Goal: Transaction & Acquisition: Download file/media

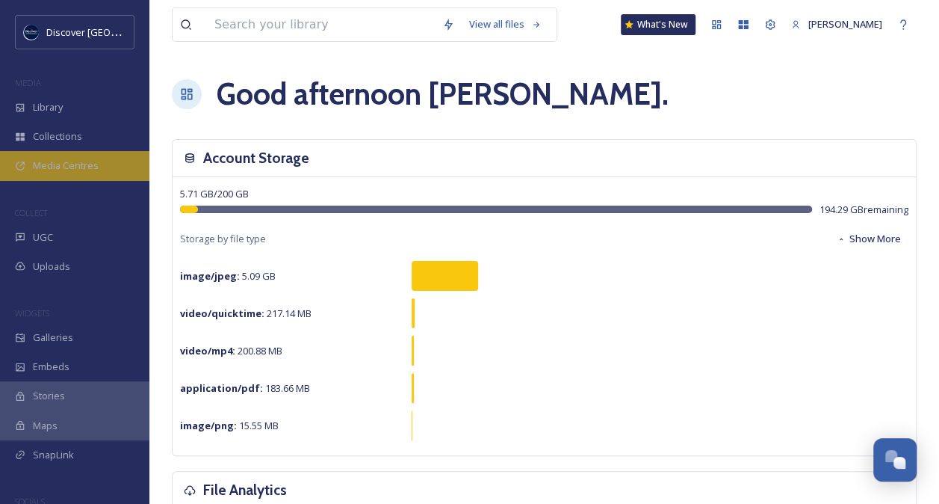
click at [70, 163] on span "Media Centres" at bounding box center [66, 165] width 66 height 14
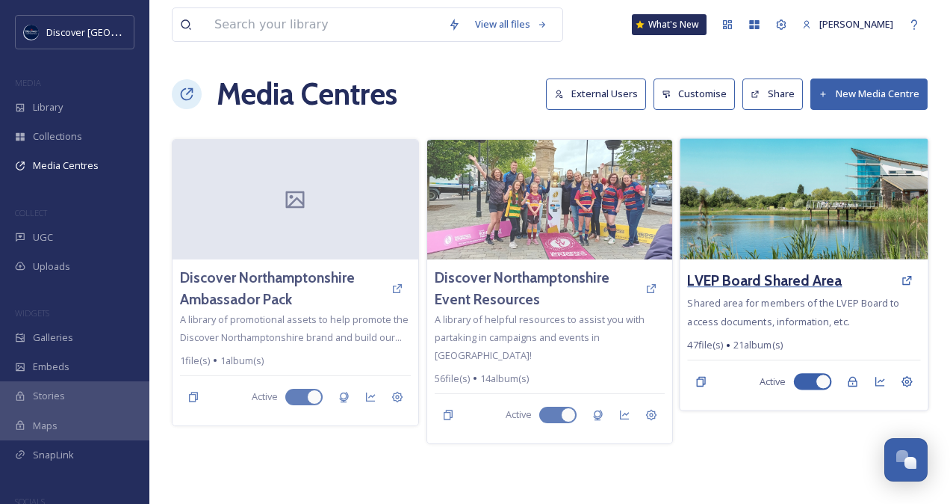
click at [791, 276] on h3 "LVEP Board Shared Area" at bounding box center [765, 281] width 155 height 22
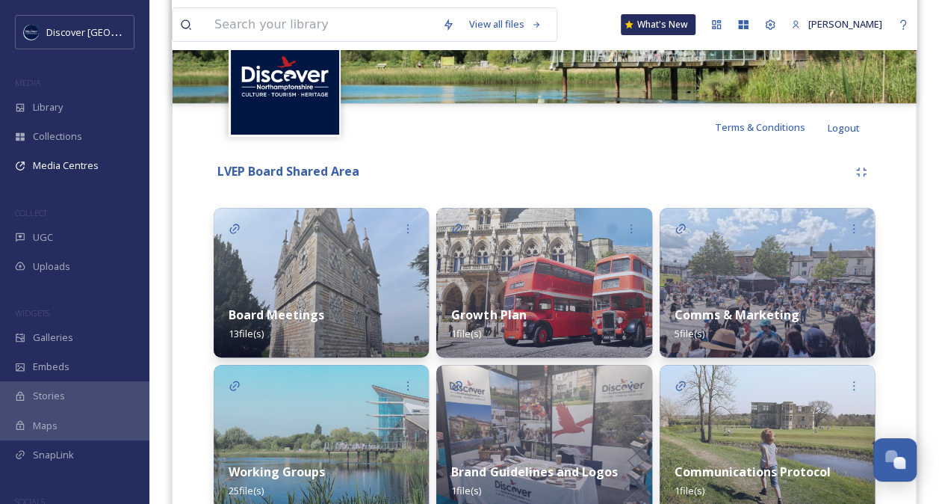
scroll to position [233, 0]
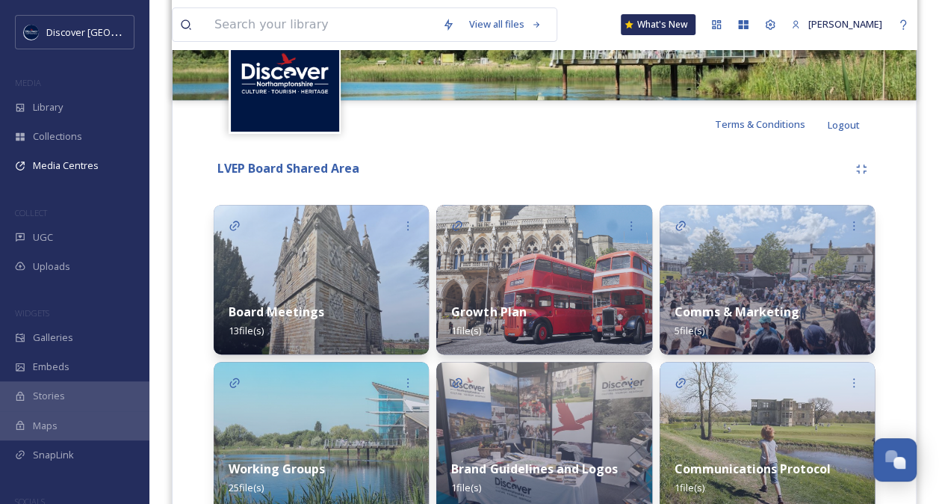
click at [326, 312] on div "Board Meetings 13 file(s)" at bounding box center [321, 321] width 215 height 67
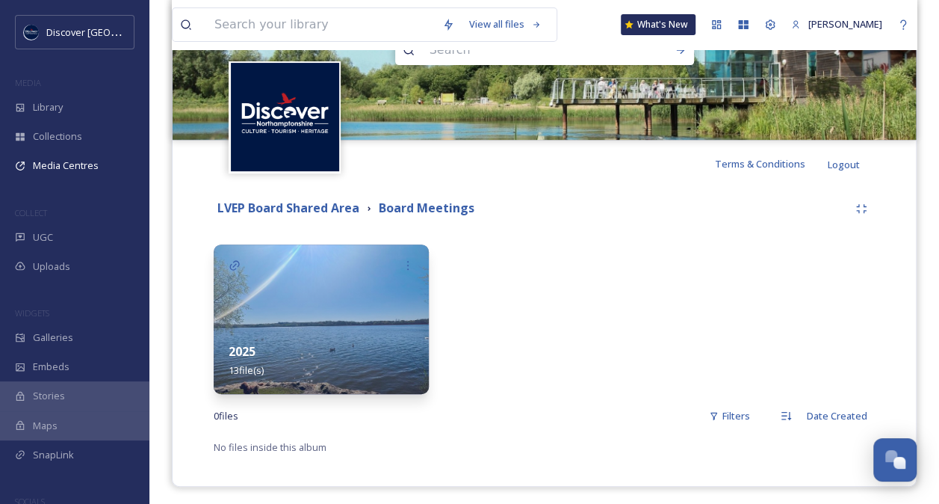
scroll to position [197, 0]
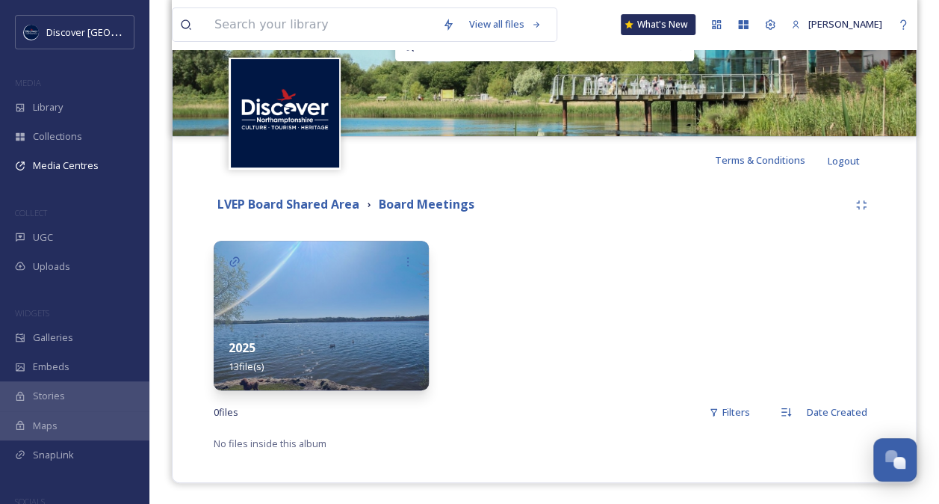
click at [327, 341] on div "2025 13 file(s)" at bounding box center [321, 357] width 215 height 67
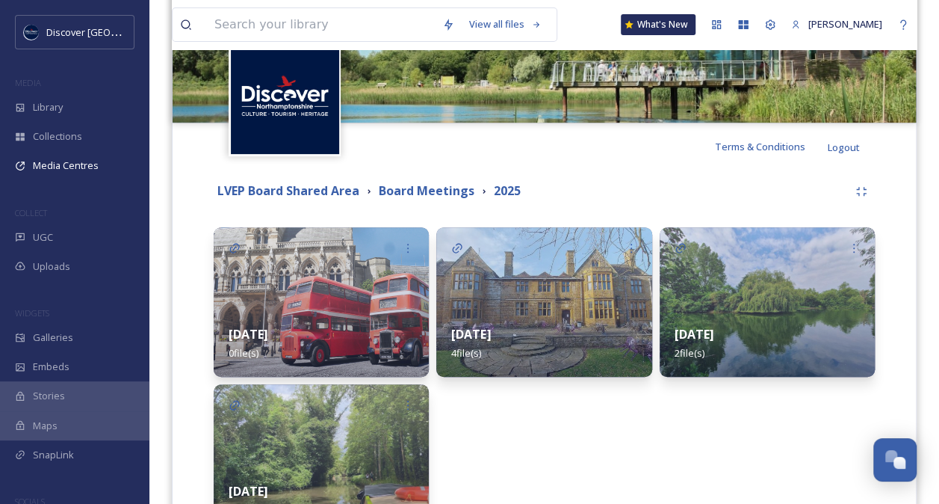
scroll to position [354, 0]
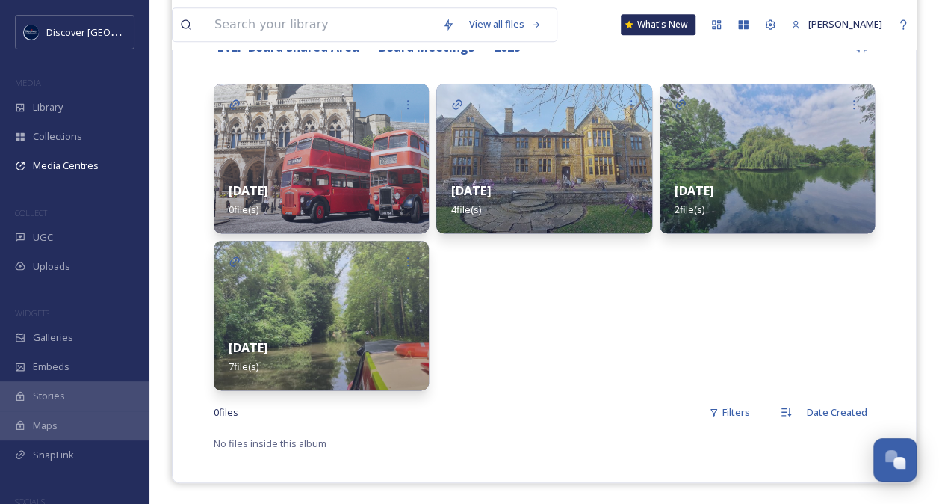
click at [315, 350] on div "[DATE] 7 file(s)" at bounding box center [321, 357] width 215 height 67
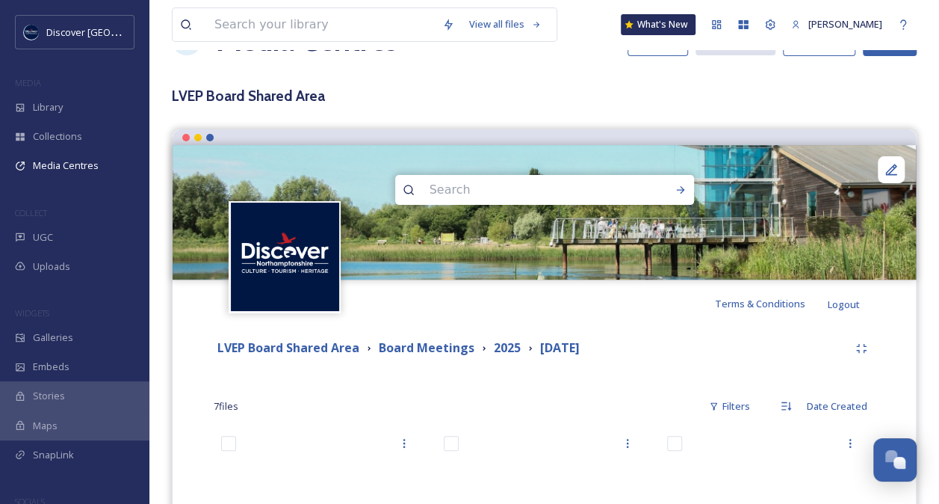
scroll to position [12, 0]
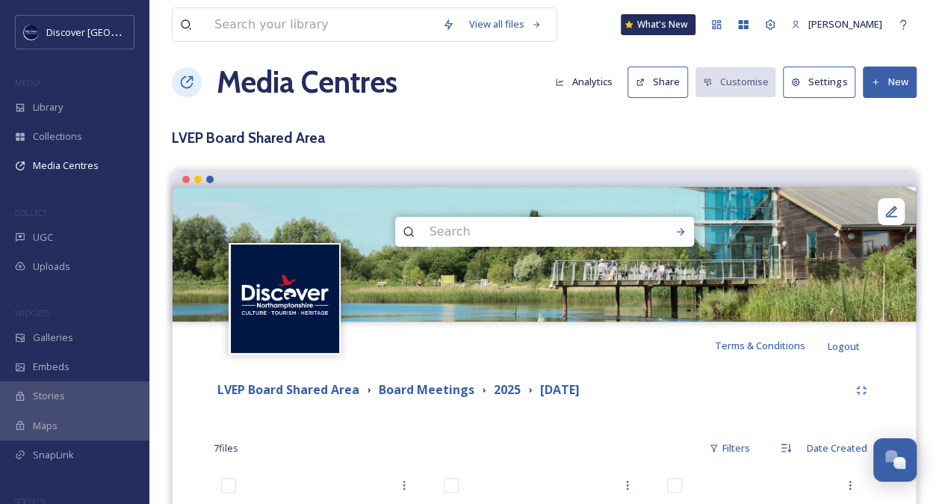
click at [885, 78] on button "New" at bounding box center [890, 82] width 54 height 31
click at [882, 110] on span "Add Files" at bounding box center [880, 117] width 40 height 14
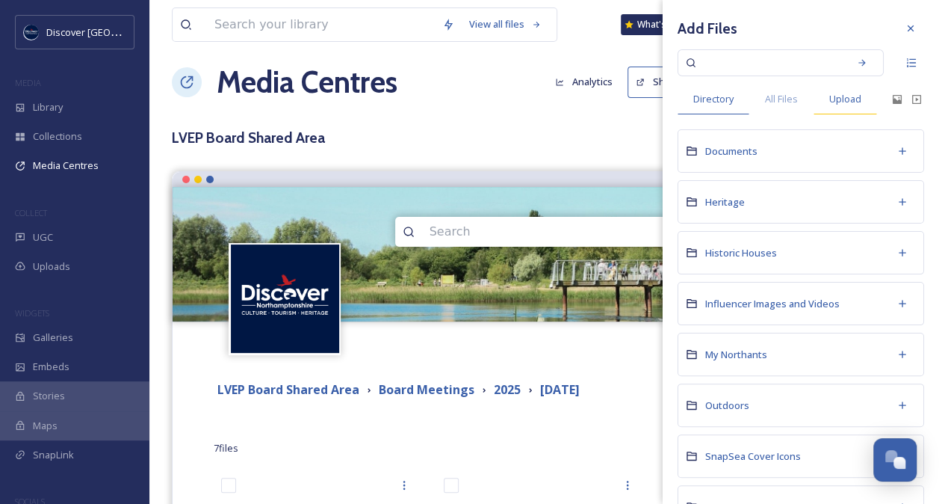
click at [850, 100] on span "Upload" at bounding box center [845, 99] width 32 height 14
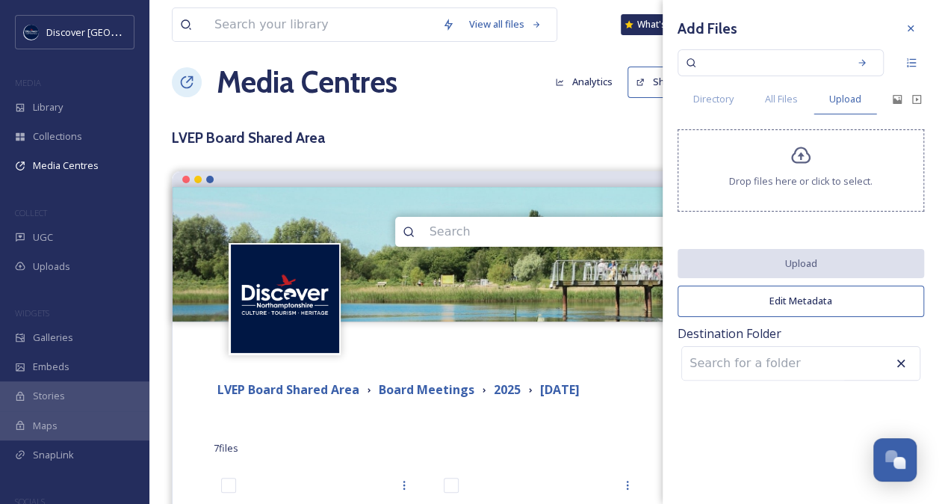
click at [809, 161] on icon at bounding box center [802, 156] width 22 height 22
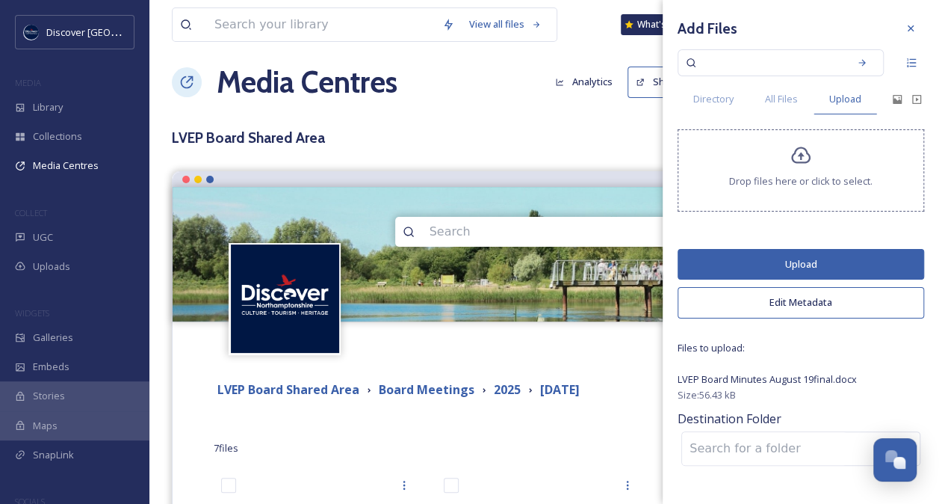
click at [807, 258] on button "Upload" at bounding box center [801, 264] width 247 height 31
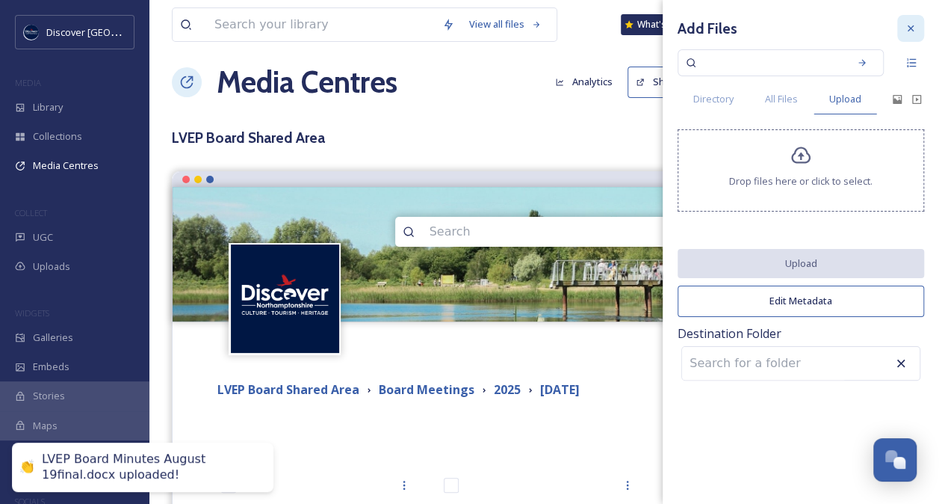
click at [912, 30] on icon at bounding box center [911, 28] width 6 height 6
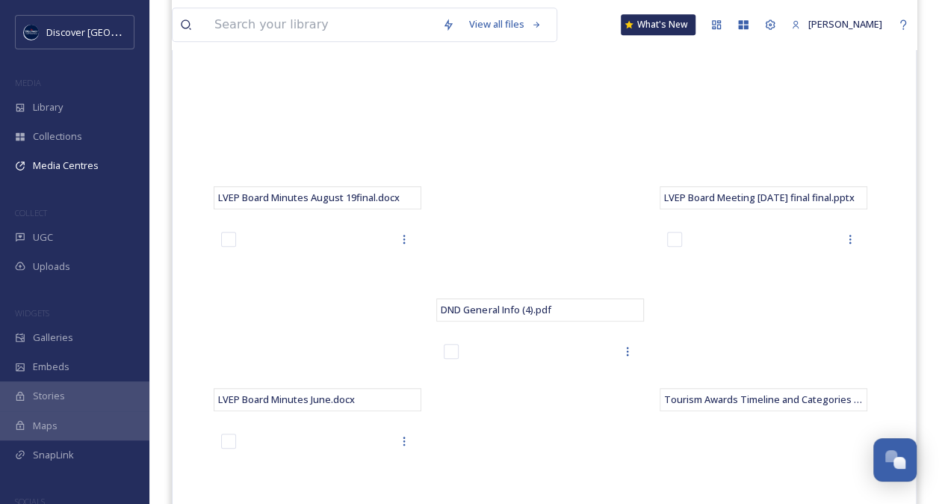
scroll to position [451, 0]
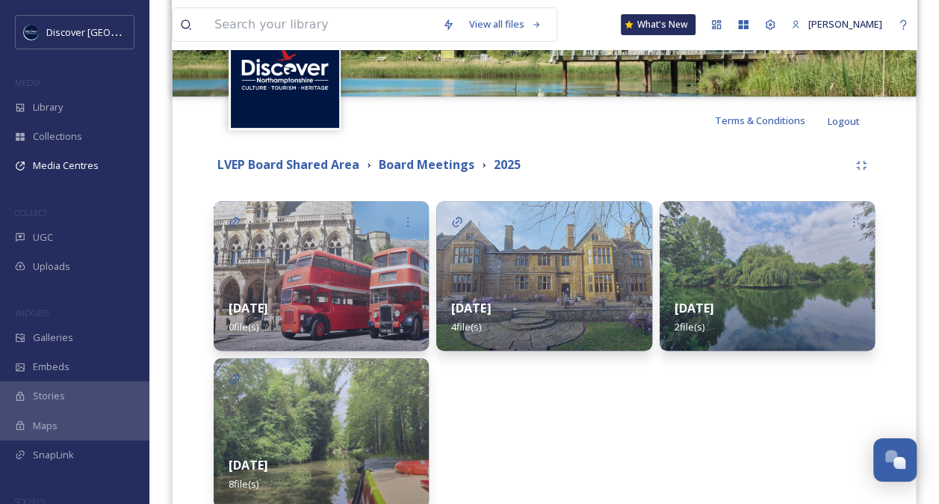
scroll to position [354, 0]
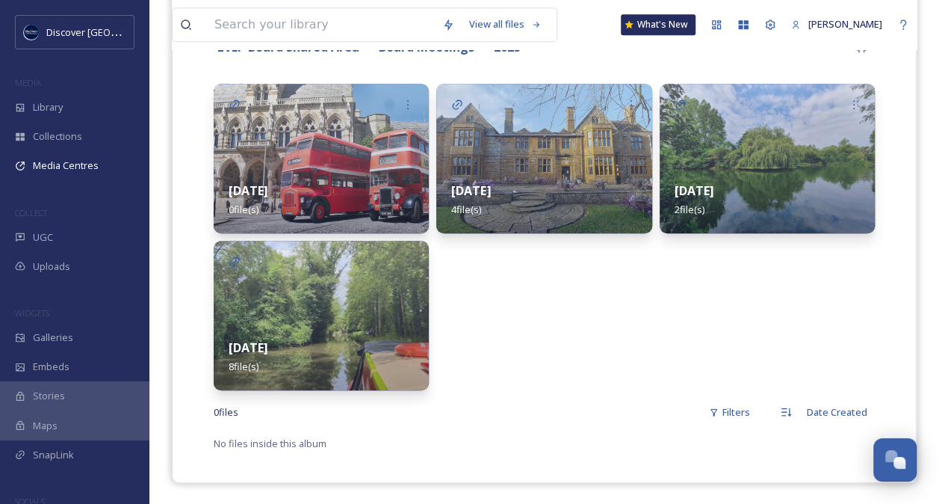
click at [321, 332] on div "[DATE] 8 file(s)" at bounding box center [321, 357] width 215 height 67
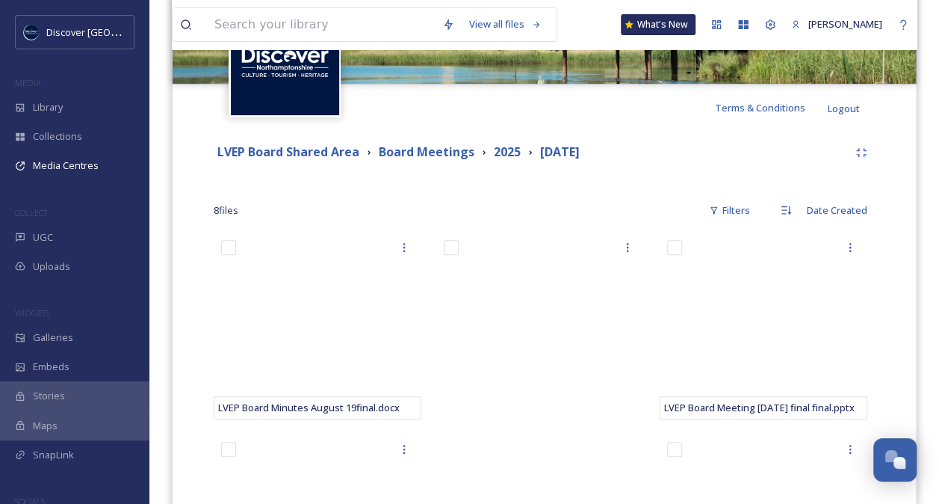
scroll to position [208, 0]
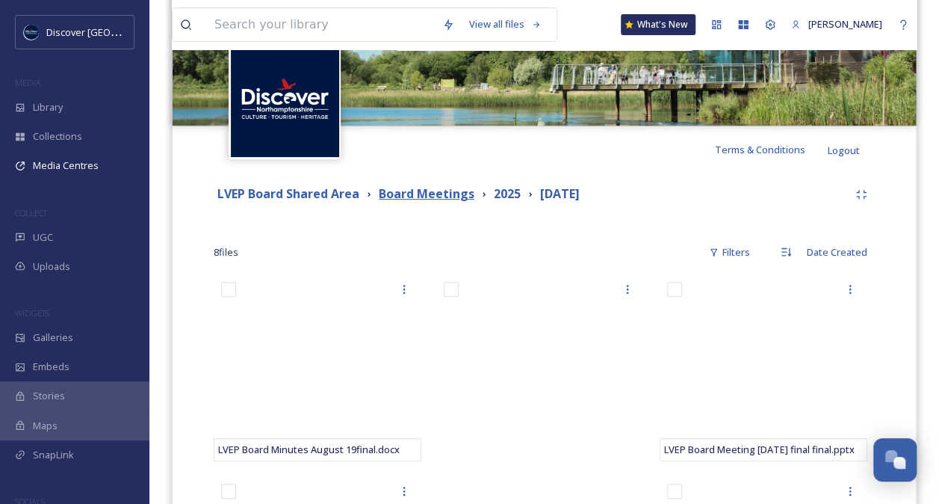
click at [436, 197] on strong "Board Meetings" at bounding box center [427, 193] width 96 height 16
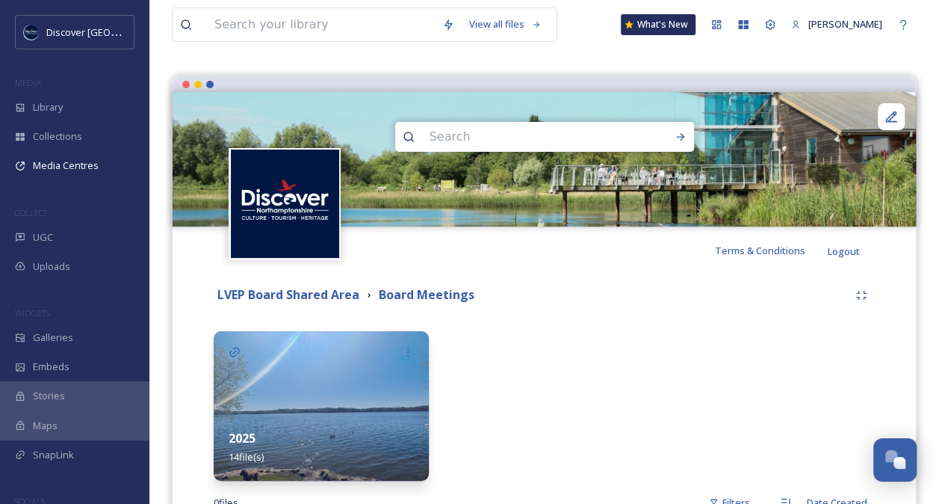
scroll to position [123, 0]
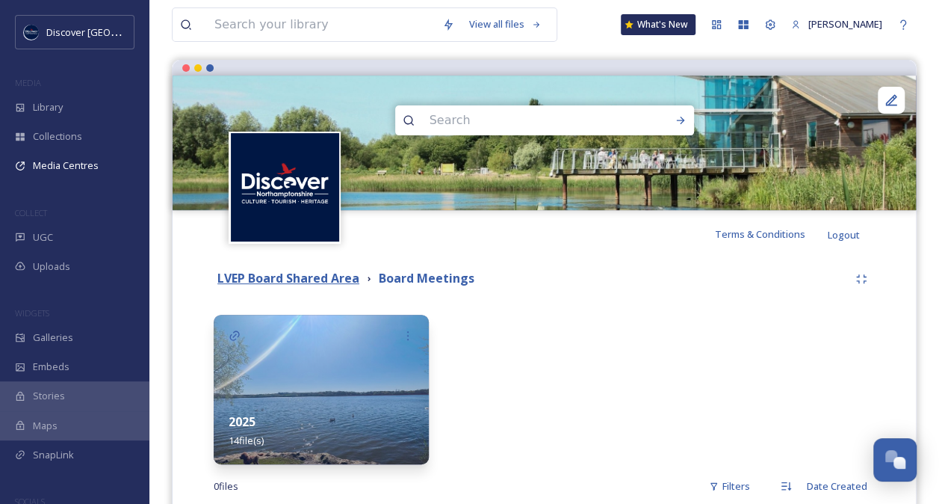
click at [290, 279] on strong "LVEP Board Shared Area" at bounding box center [288, 278] width 142 height 16
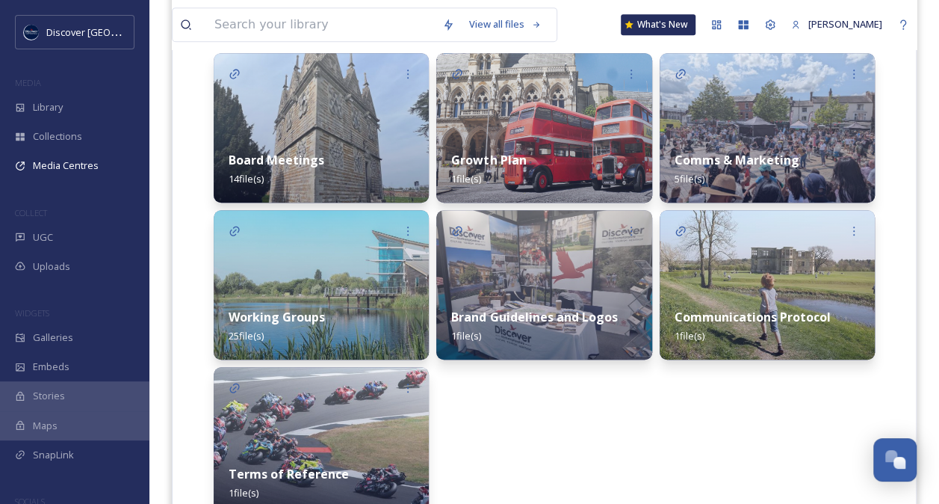
scroll to position [372, 0]
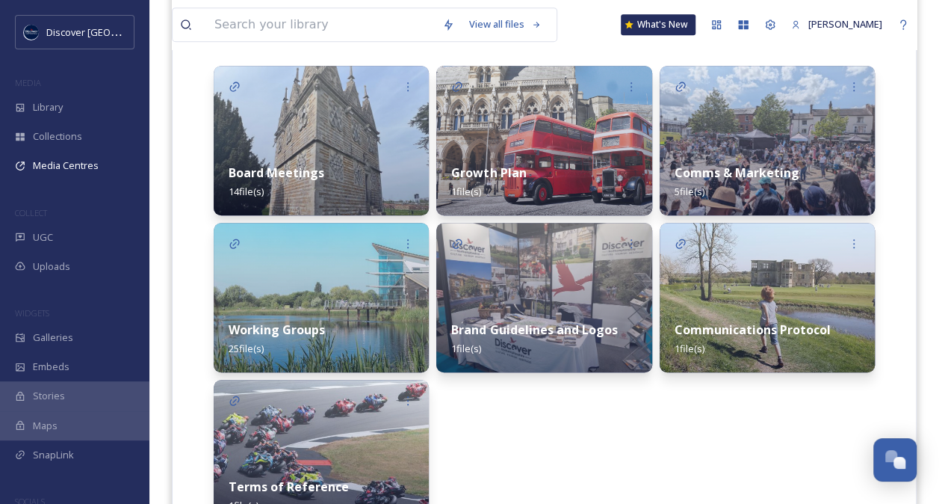
click at [335, 143] on img at bounding box center [321, 140] width 215 height 149
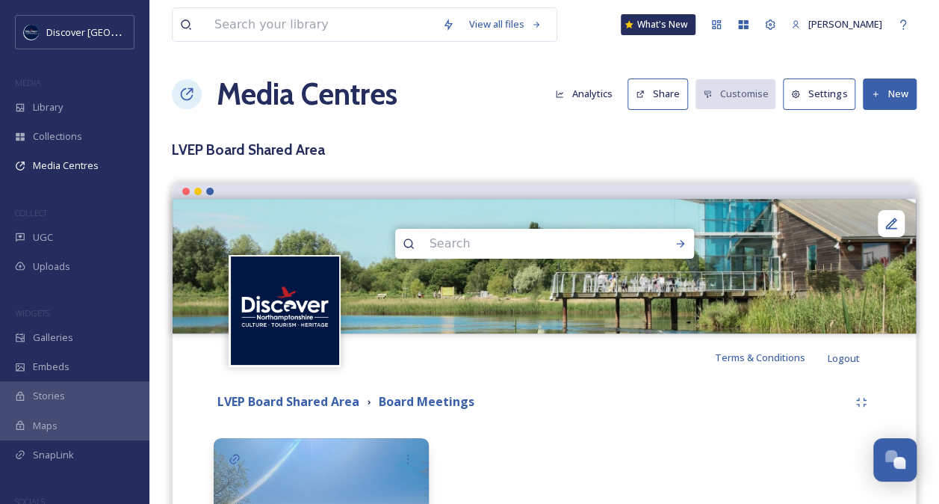
scroll to position [197, 0]
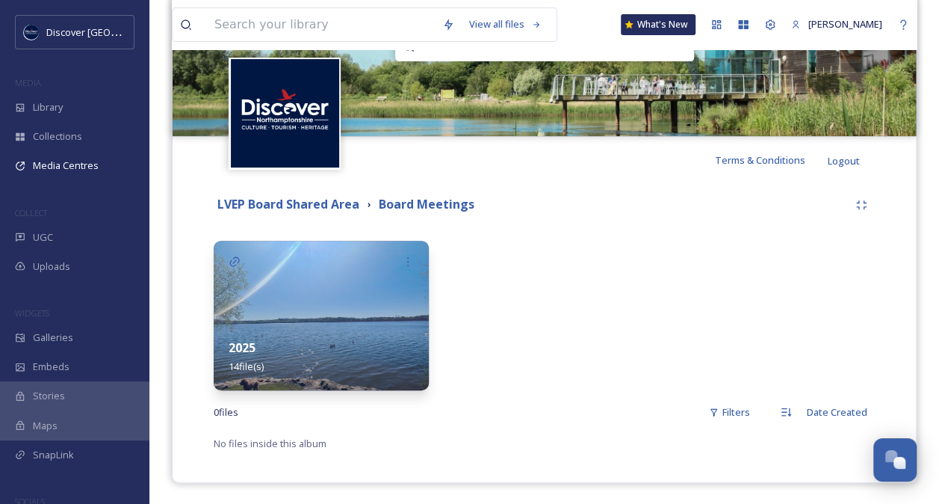
click at [325, 324] on div "2025 14 file(s)" at bounding box center [321, 357] width 215 height 67
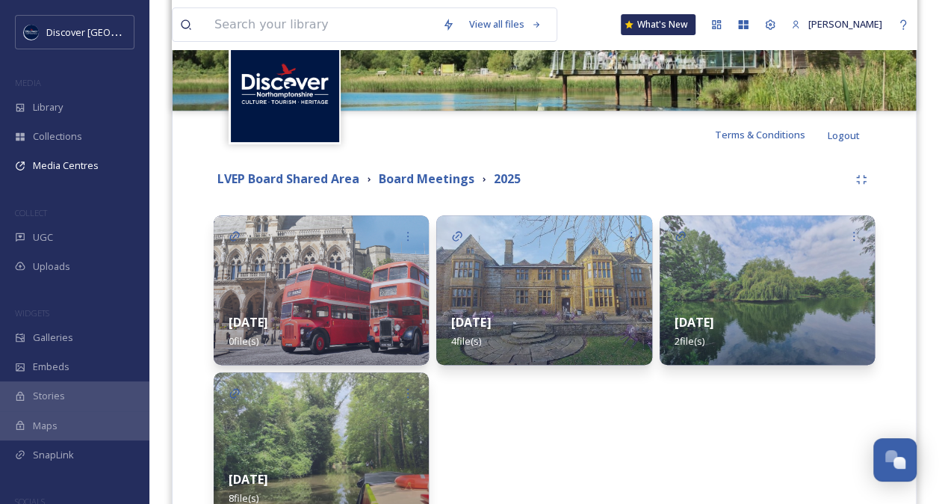
scroll to position [354, 0]
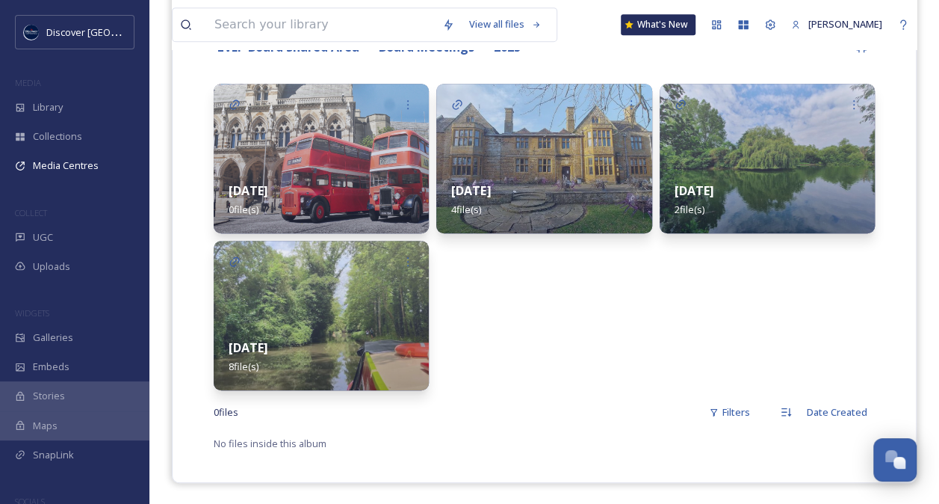
click at [924, 102] on div "View all files What's New [PERSON_NAME] Media Centres Analytics Share Customise…" at bounding box center [544, 75] width 790 height 859
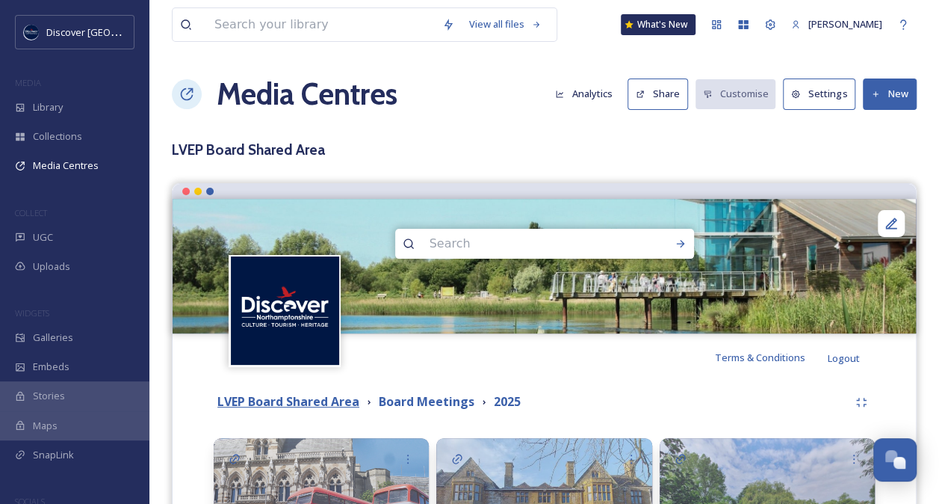
click at [279, 396] on strong "LVEP Board Shared Area" at bounding box center [288, 401] width 142 height 16
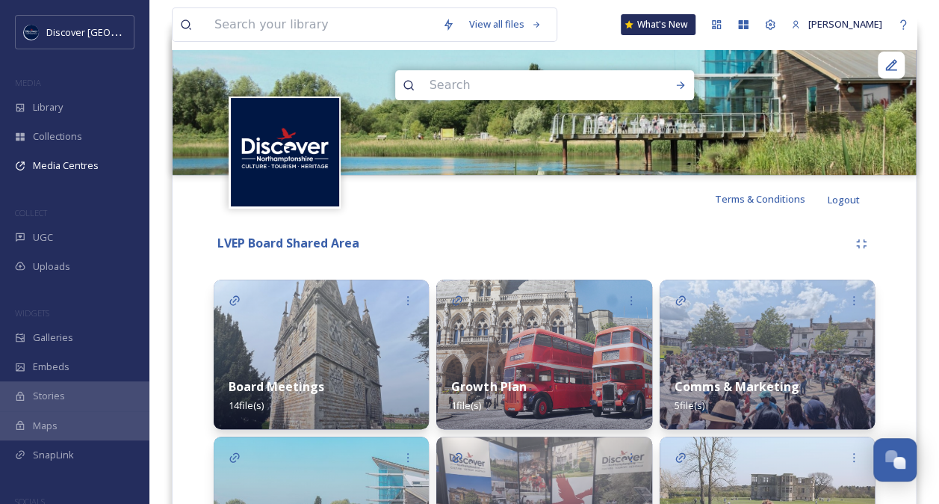
scroll to position [157, 0]
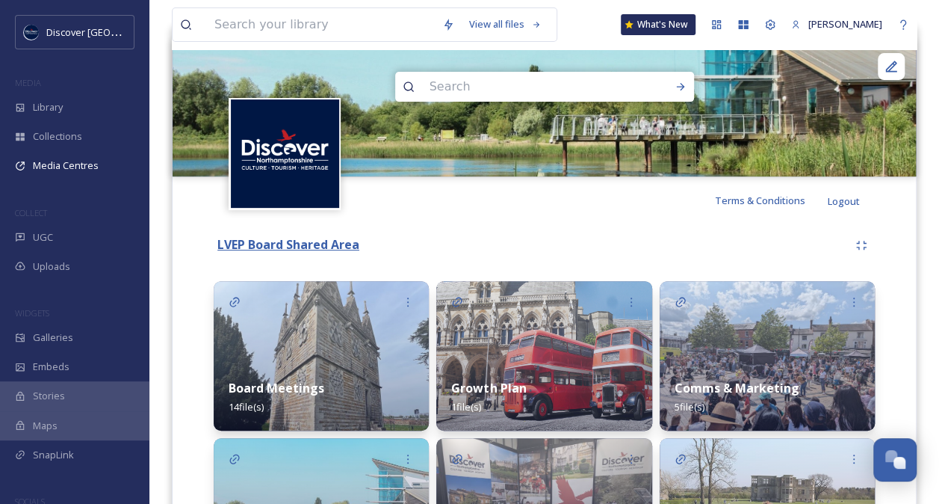
click at [311, 247] on strong "LVEP Board Shared Area" at bounding box center [288, 244] width 142 height 16
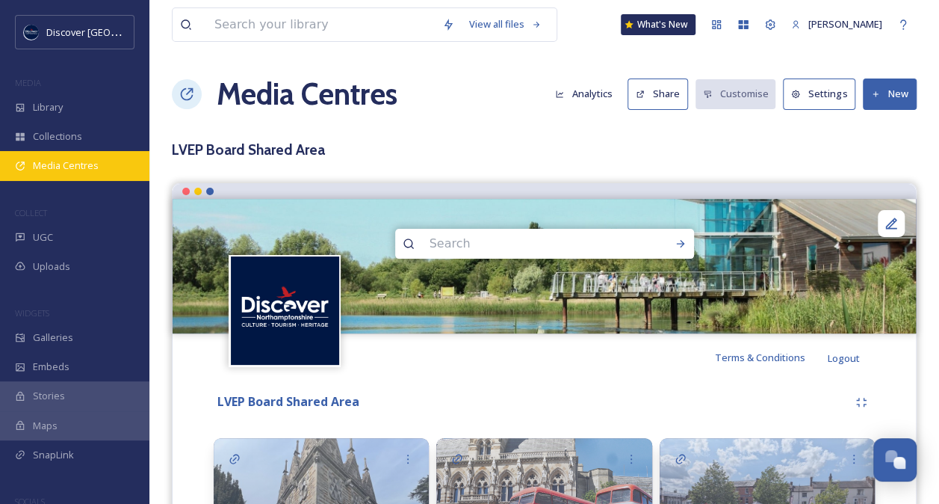
click at [63, 161] on span "Media Centres" at bounding box center [66, 165] width 66 height 14
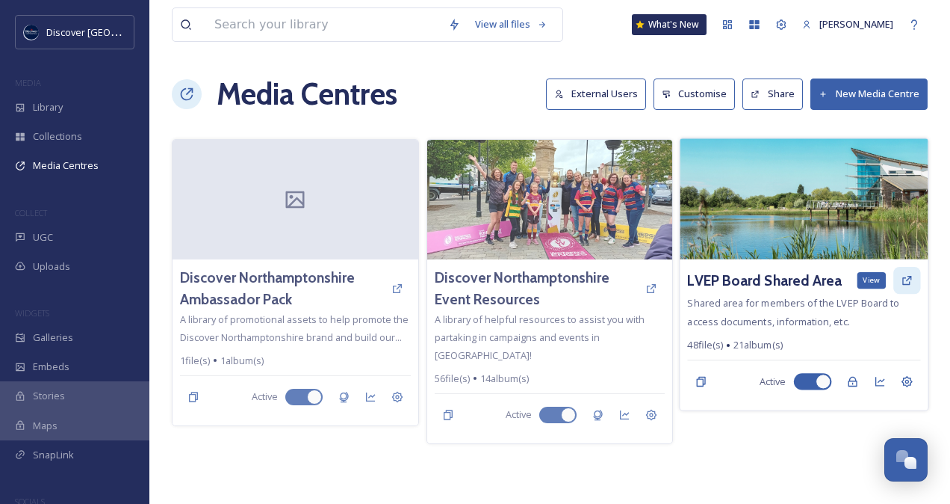
click at [906, 279] on icon at bounding box center [907, 280] width 12 height 12
click at [806, 271] on h3 "LVEP Board Shared Area" at bounding box center [765, 281] width 155 height 22
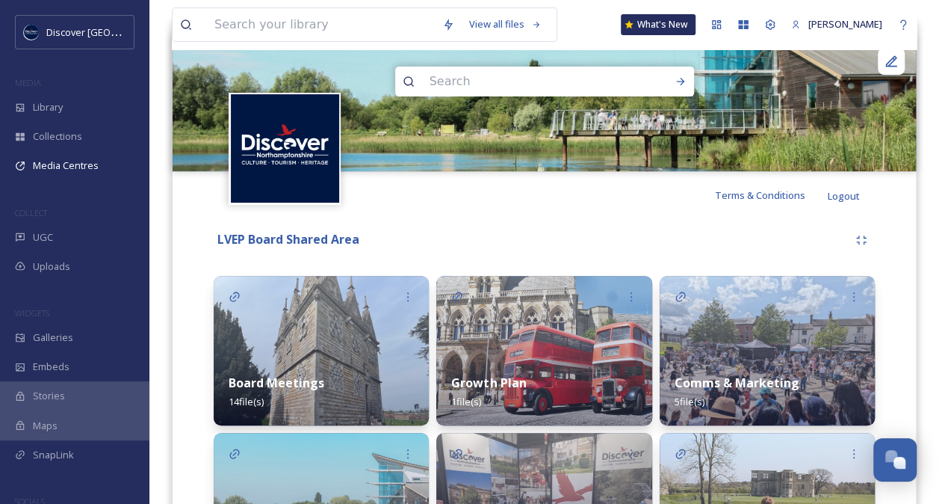
scroll to position [178, 0]
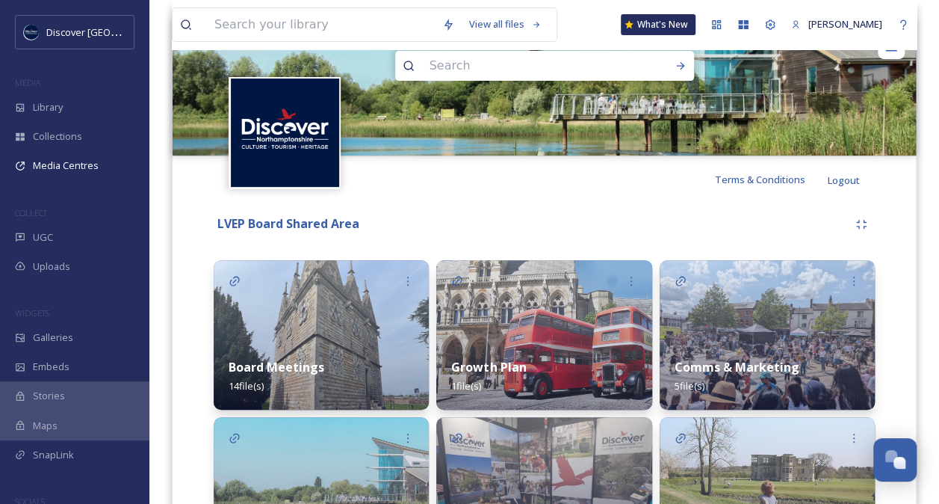
click at [318, 335] on img at bounding box center [321, 334] width 215 height 149
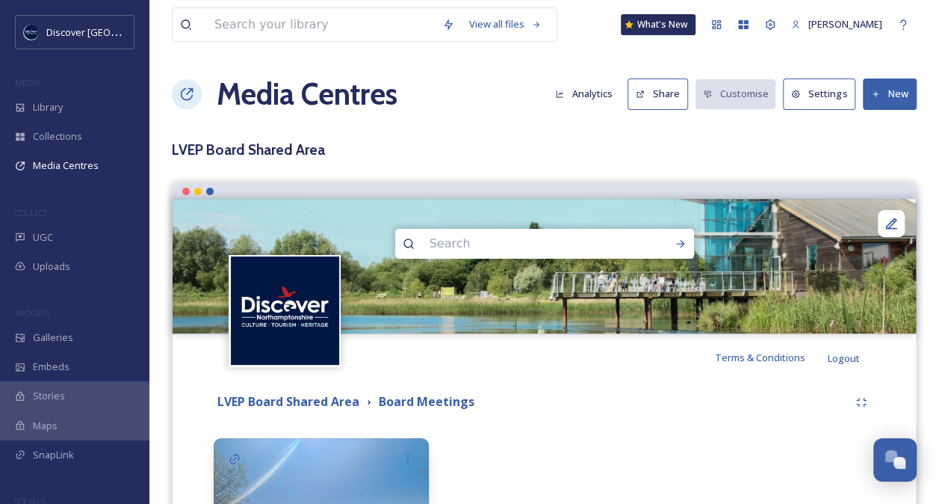
scroll to position [197, 0]
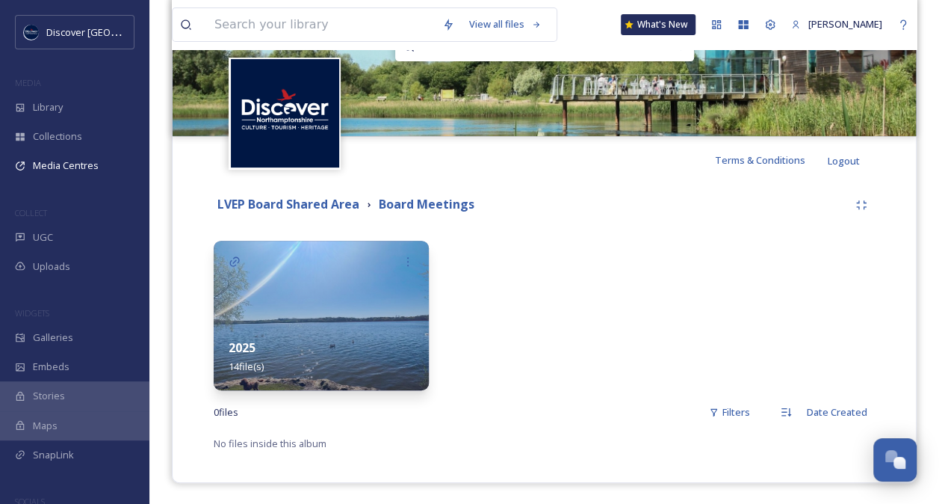
click at [319, 374] on div "2025 14 file(s)" at bounding box center [321, 357] width 215 height 67
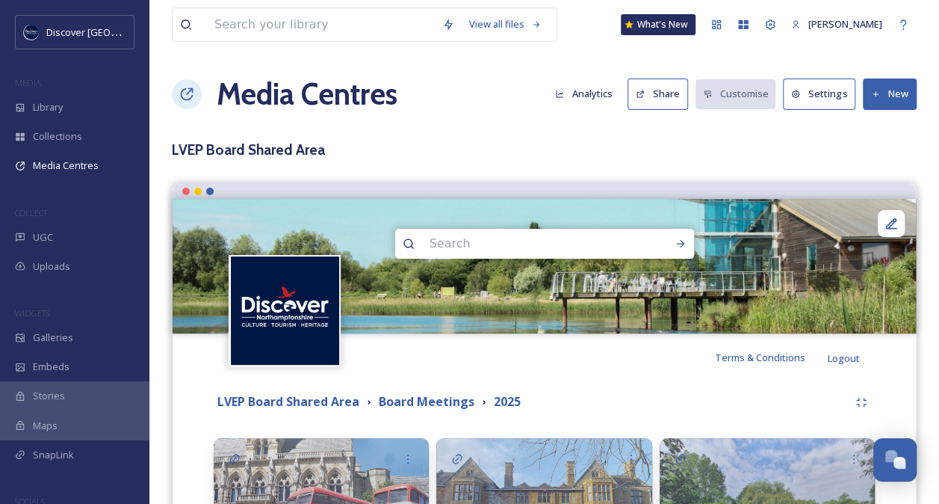
click at [319, 374] on div "Terms & Conditions Logout" at bounding box center [545, 357] width 744 height 48
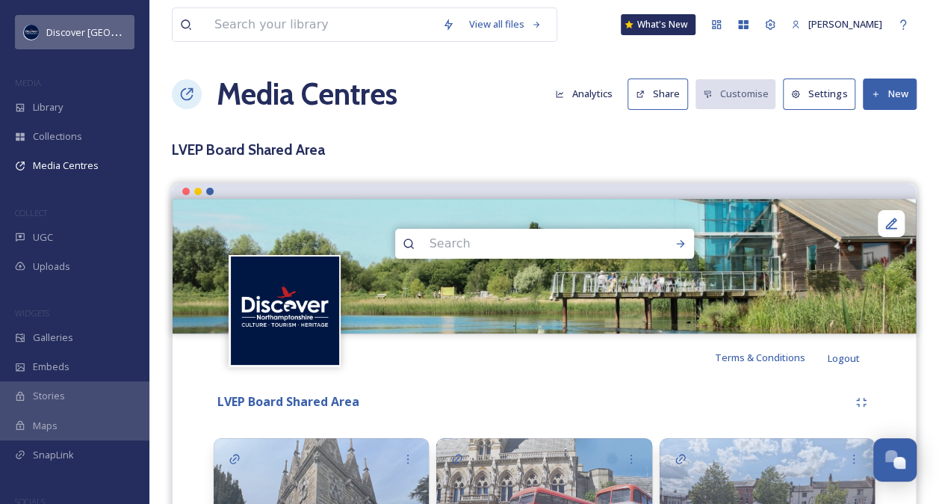
click at [37, 22] on div "Discover [GEOGRAPHIC_DATA]" at bounding box center [75, 32] width 120 height 34
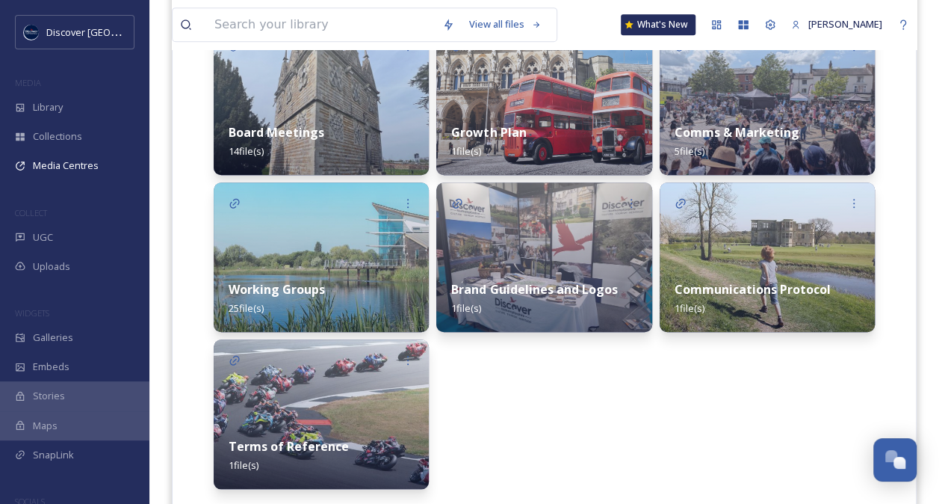
scroll to position [430, 0]
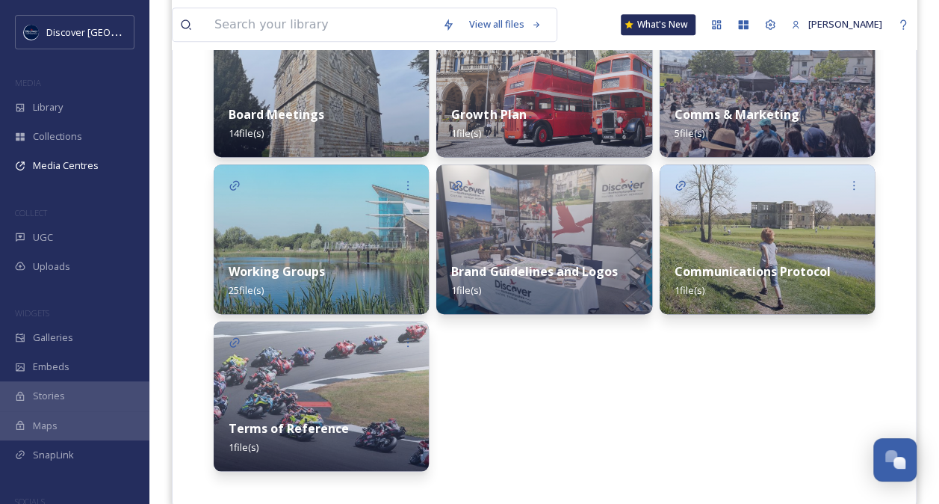
click at [338, 107] on div "Board Meetings 14 file(s)" at bounding box center [321, 123] width 215 height 67
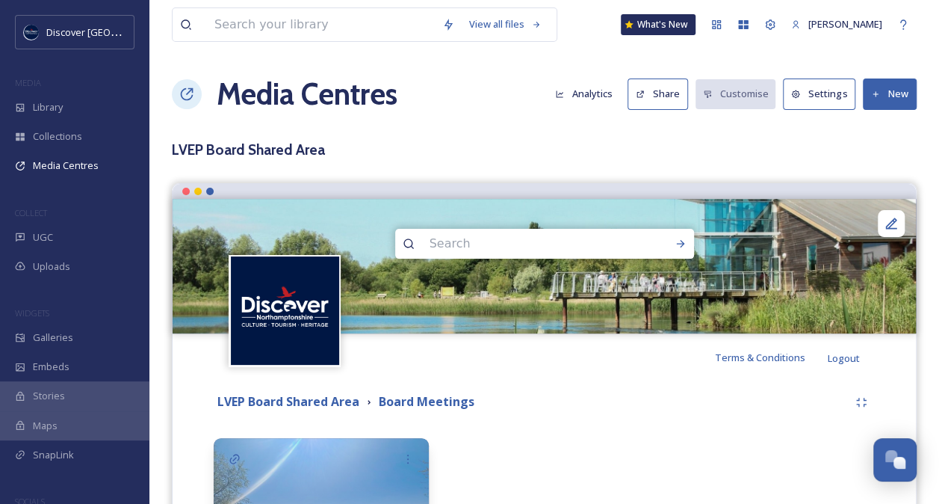
scroll to position [188, 0]
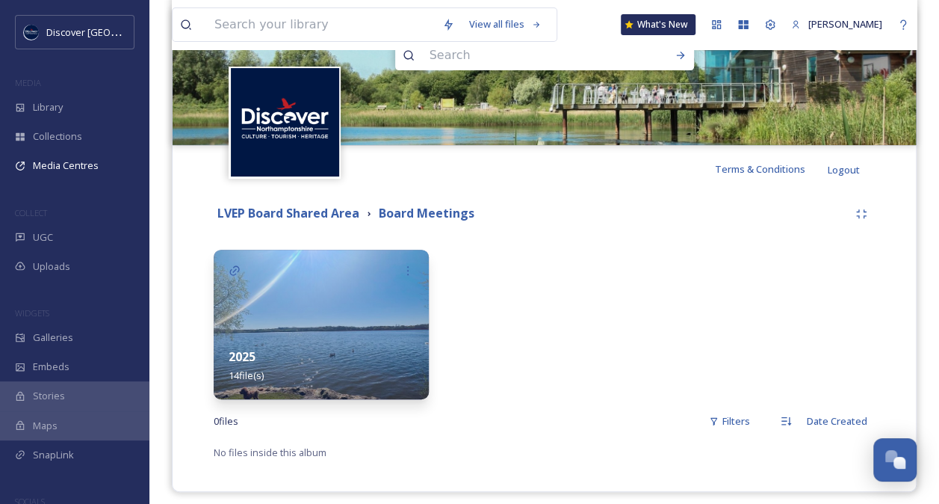
click at [317, 315] on img at bounding box center [321, 324] width 215 height 149
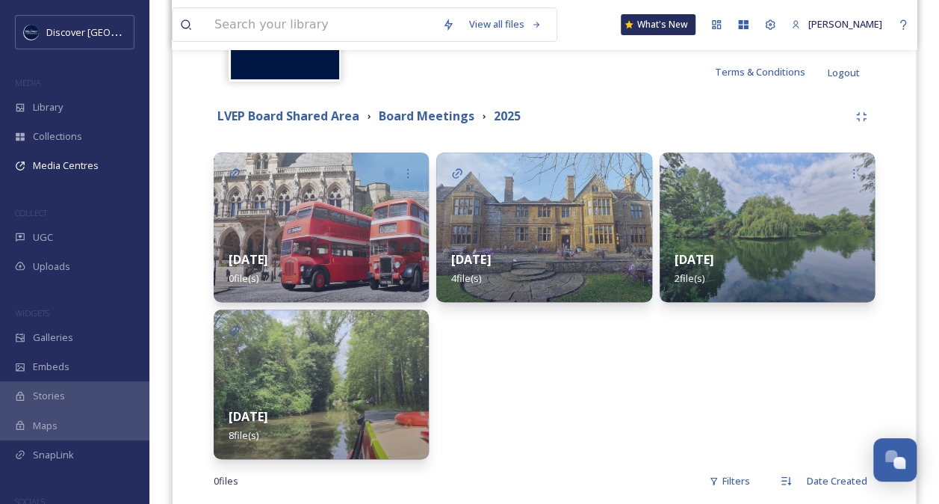
scroll to position [354, 0]
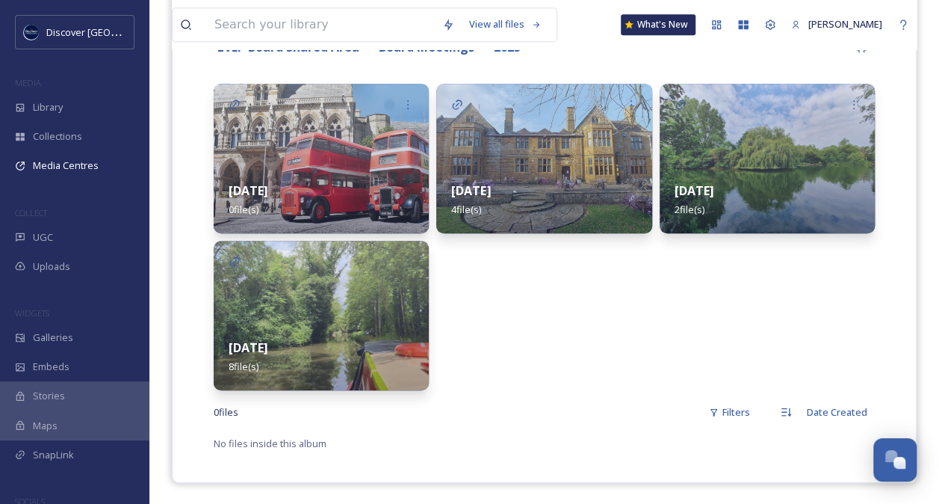
click at [324, 330] on div "[DATE] 8 file(s)" at bounding box center [321, 357] width 215 height 67
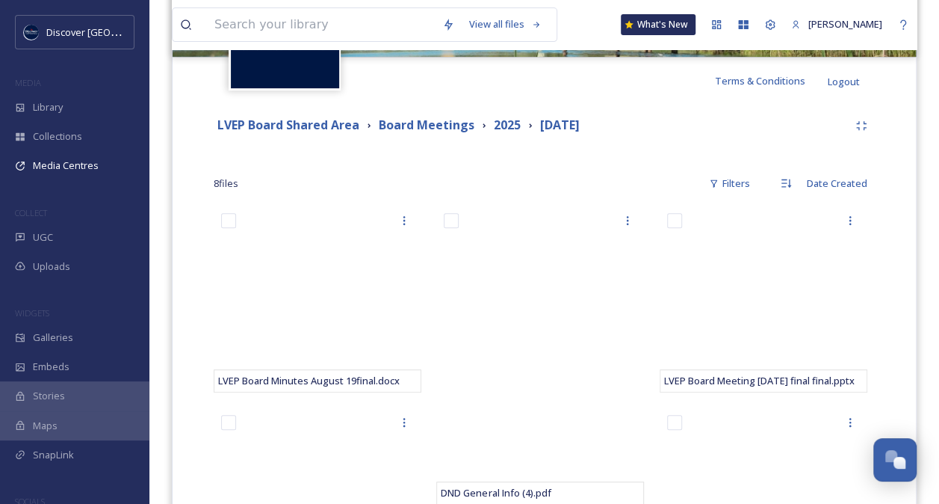
scroll to position [332, 0]
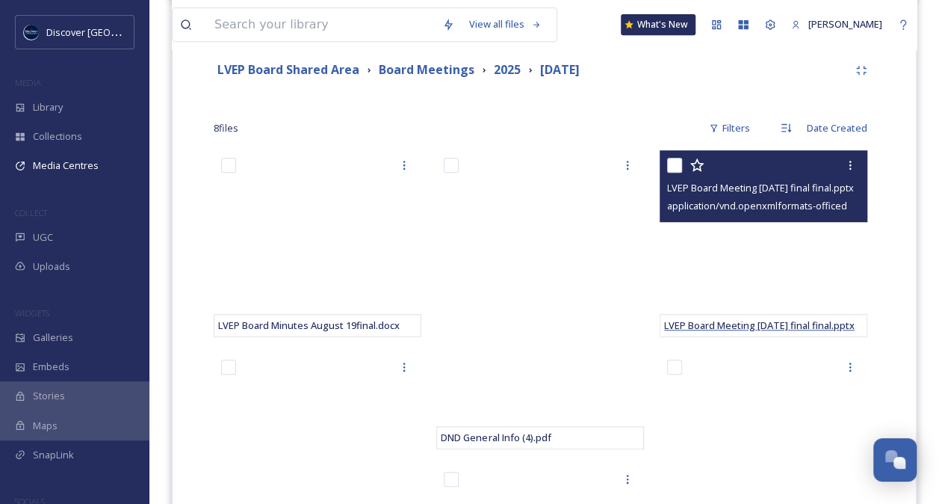
click at [764, 321] on span "LVEP Board Meeting [DATE] final final.pptx" at bounding box center [759, 324] width 191 height 13
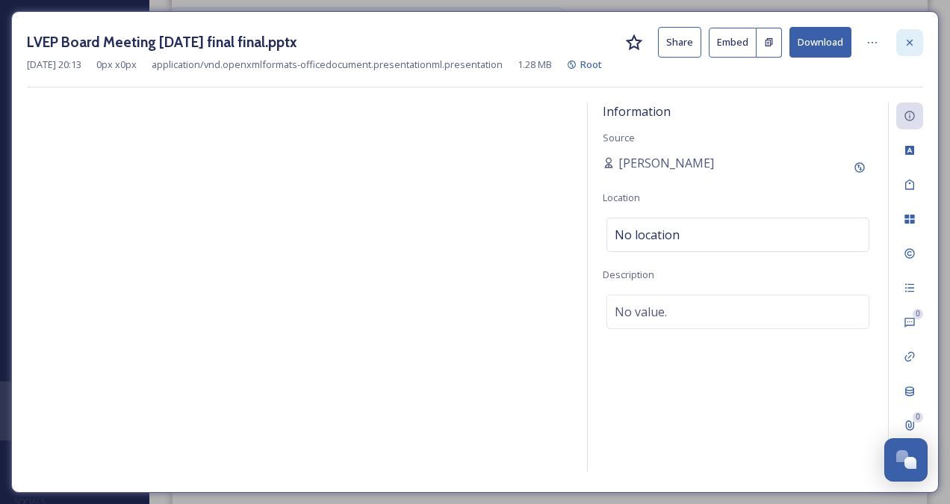
click at [920, 43] on div at bounding box center [910, 42] width 27 height 27
